Goal: Transaction & Acquisition: Purchase product/service

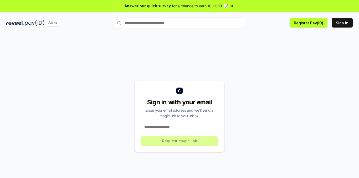
click at [169, 128] on input at bounding box center [179, 127] width 77 height 9
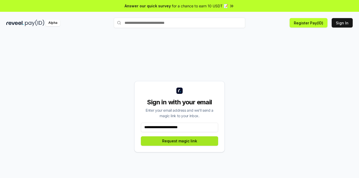
type input "**********"
click at [176, 144] on button "Request magic link" at bounding box center [179, 141] width 77 height 9
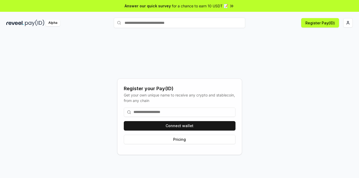
click at [162, 113] on input at bounding box center [180, 112] width 112 height 9
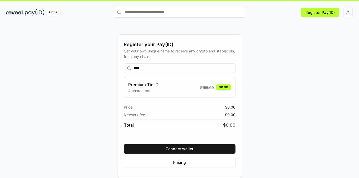
scroll to position [15, 0]
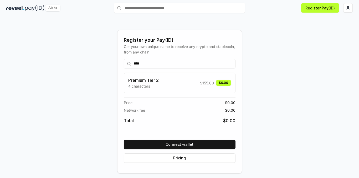
click at [186, 83] on div "Premium Tier 2 4 characters $ 155.00 $0.00" at bounding box center [179, 83] width 103 height 12
click at [169, 63] on input "****" at bounding box center [180, 63] width 112 height 9
type input "****"
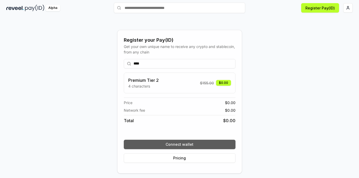
click at [172, 144] on button "Connect wallet" at bounding box center [180, 144] width 112 height 9
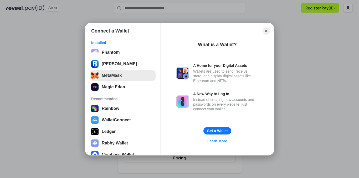
click at [117, 74] on button "MetaMask" at bounding box center [123, 75] width 66 height 11
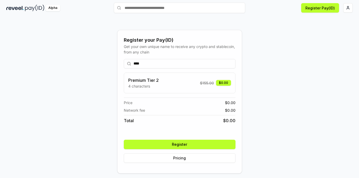
click at [190, 143] on button "Register" at bounding box center [180, 144] width 112 height 9
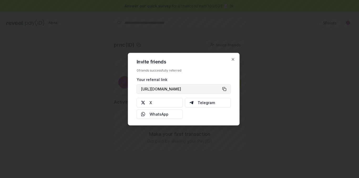
click at [226, 89] on button "[URL][DOMAIN_NAME]" at bounding box center [184, 88] width 94 height 9
click at [234, 60] on icon "button" at bounding box center [233, 59] width 4 height 4
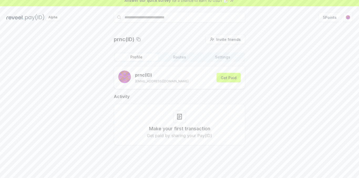
scroll to position [15, 0]
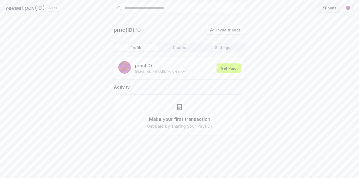
click at [333, 9] on button "5 Points" at bounding box center [330, 7] width 23 height 9
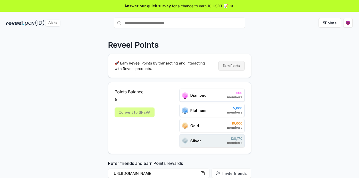
click at [237, 66] on button "Earn Points" at bounding box center [231, 65] width 26 height 9
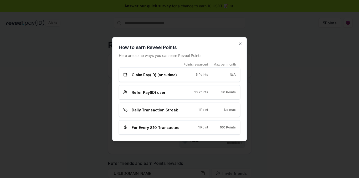
click at [162, 112] on span "Daily Transaction Streak" at bounding box center [155, 110] width 46 height 6
click at [240, 43] on icon "button" at bounding box center [240, 44] width 4 height 4
